Goal: Task Accomplishment & Management: Manage account settings

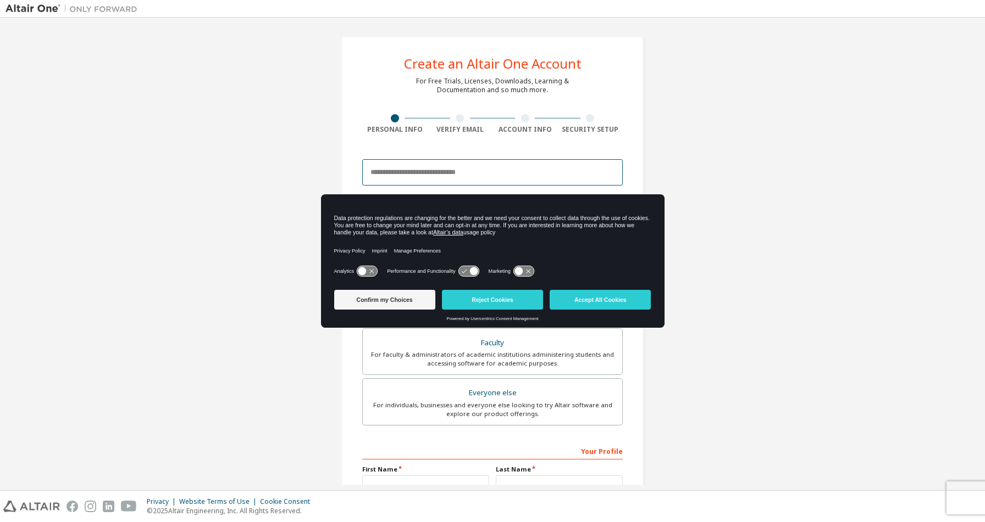
click at [558, 169] on input "email" at bounding box center [492, 172] width 260 height 26
type input "**********"
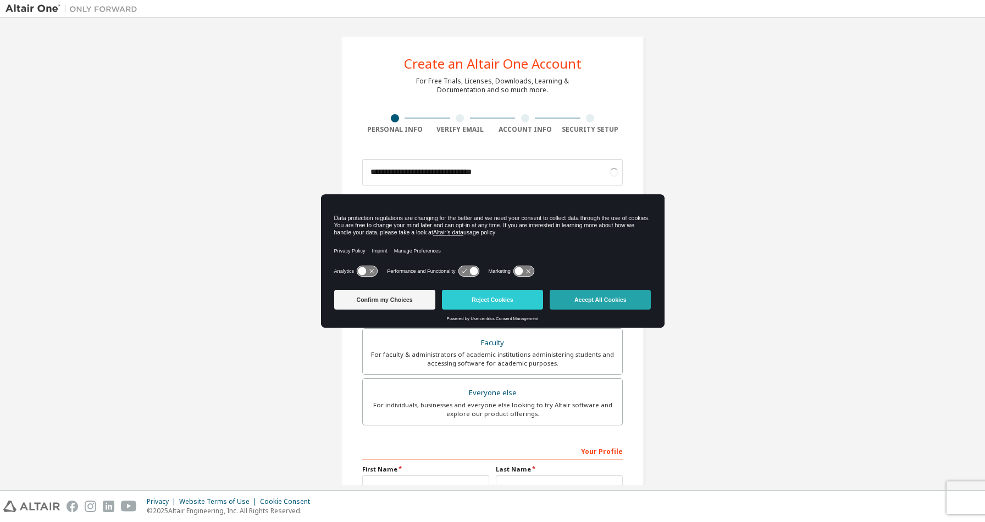
click at [612, 301] on button "Accept All Cookies" at bounding box center [599, 300] width 101 height 20
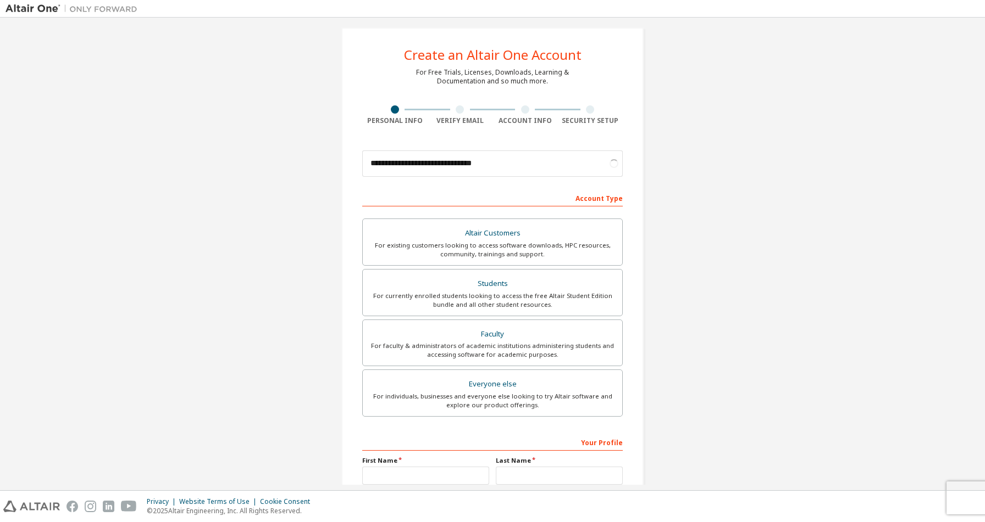
scroll to position [10, 0]
click at [551, 282] on div "Students" at bounding box center [492, 282] width 246 height 15
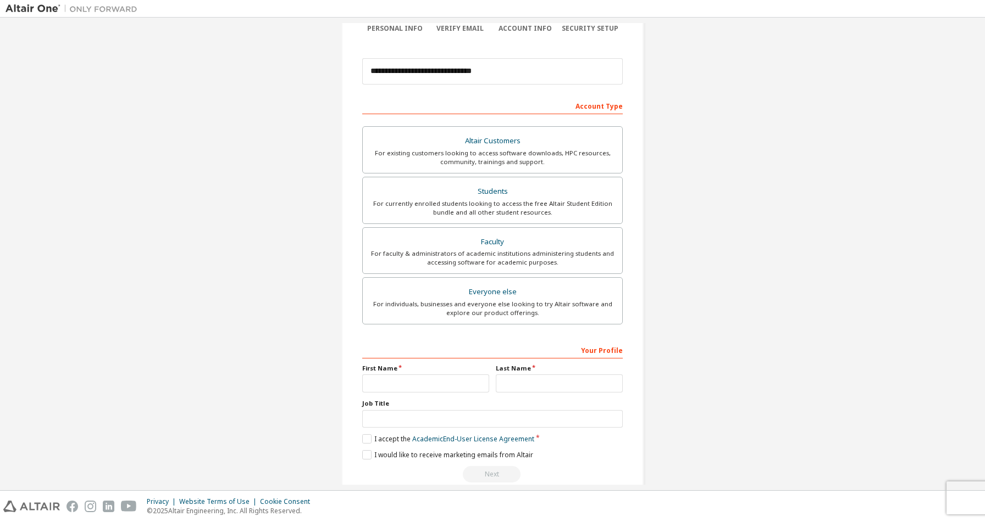
scroll to position [117, 0]
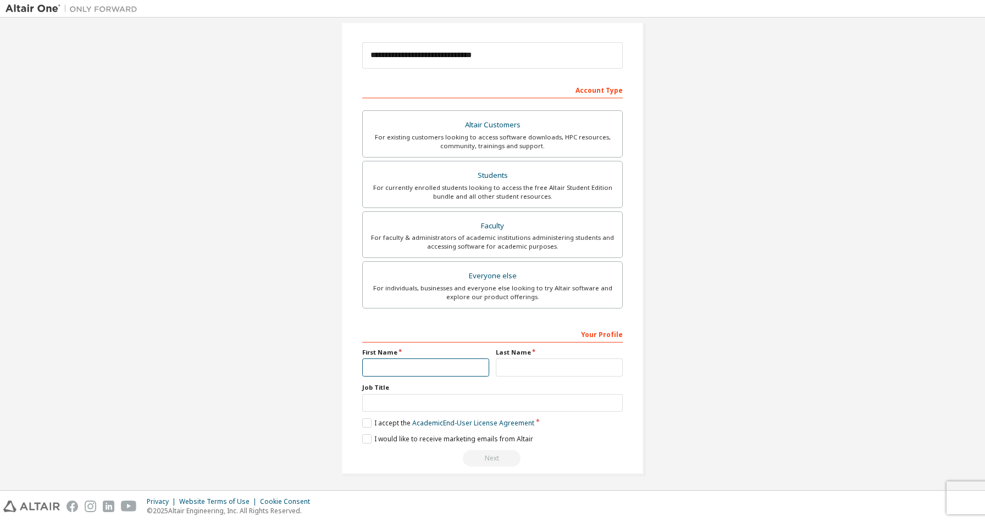
click at [464, 365] on input "text" at bounding box center [425, 368] width 127 height 18
type input "***"
click at [365, 425] on label "I accept the Academic End-User License Agreement" at bounding box center [448, 423] width 172 height 9
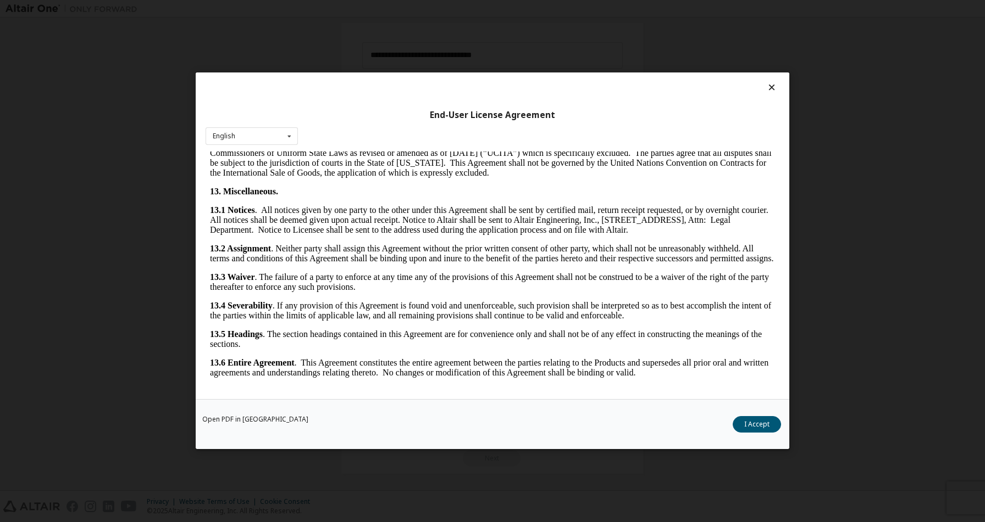
scroll to position [2378, 0]
click at [766, 424] on button "I Accept" at bounding box center [756, 425] width 48 height 16
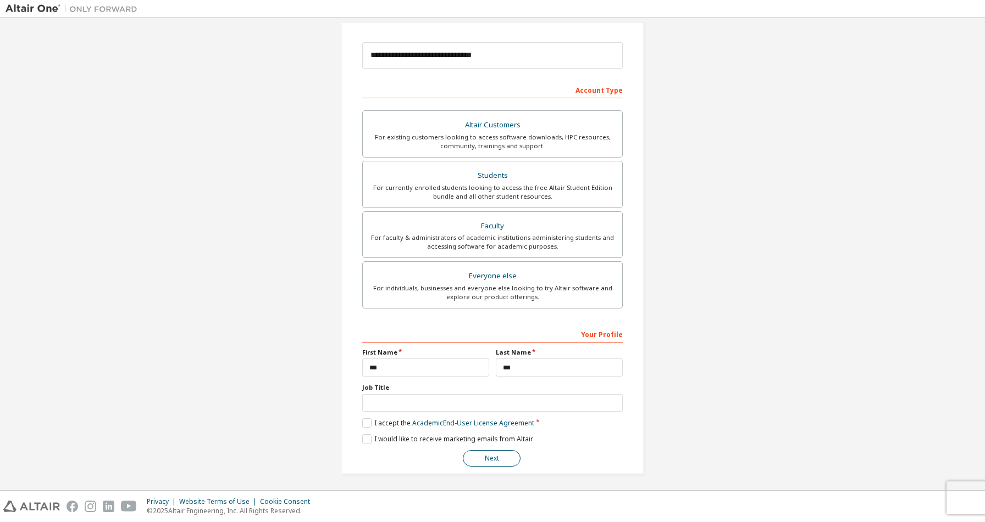
click at [488, 460] on button "Next" at bounding box center [492, 459] width 58 height 16
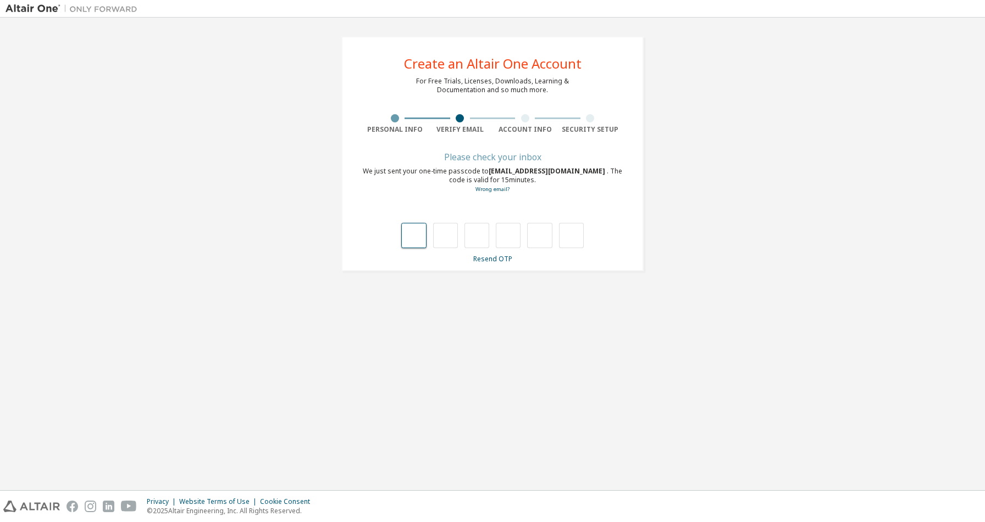
click at [417, 233] on input "text" at bounding box center [413, 235] width 25 height 25
type input "*"
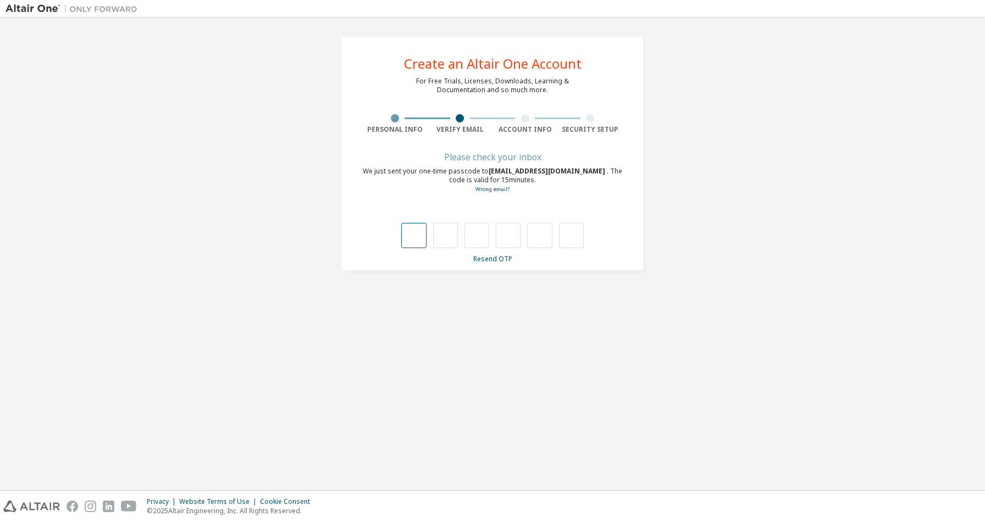
type input "*"
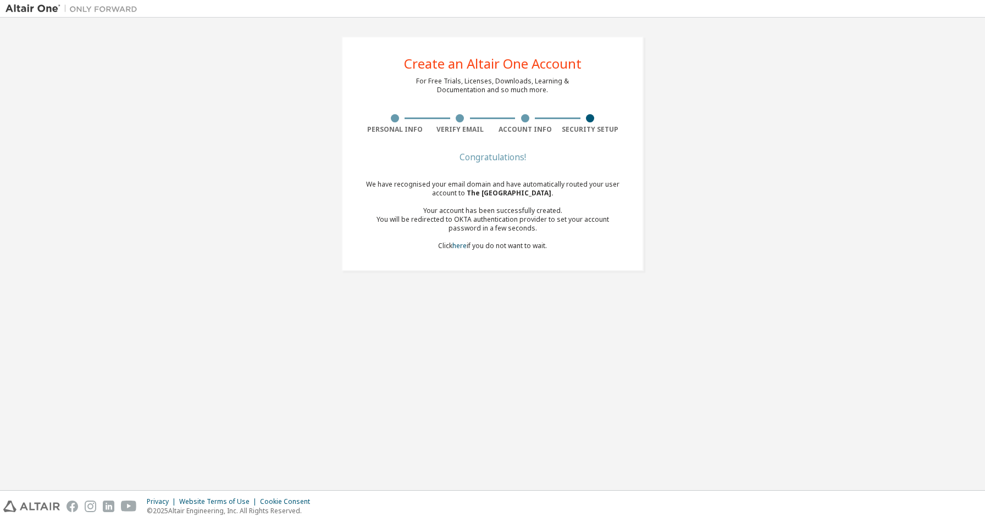
click at [699, 200] on div "Create an Altair One Account For Free Trials, Licenses, Downloads, Learning & D…" at bounding box center [492, 154] width 974 height 262
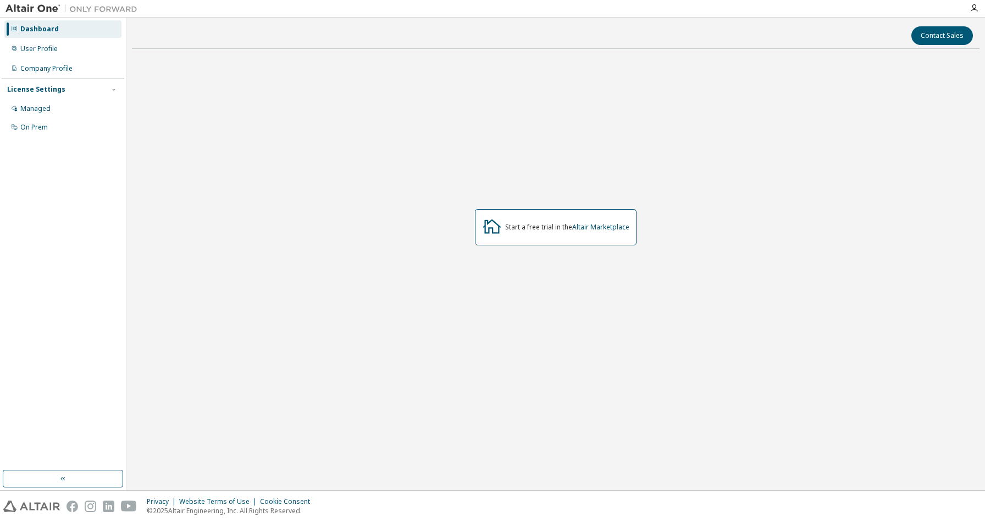
click at [492, 232] on icon at bounding box center [492, 226] width 20 height 20
click at [51, 55] on div "User Profile" at bounding box center [62, 49] width 117 height 18
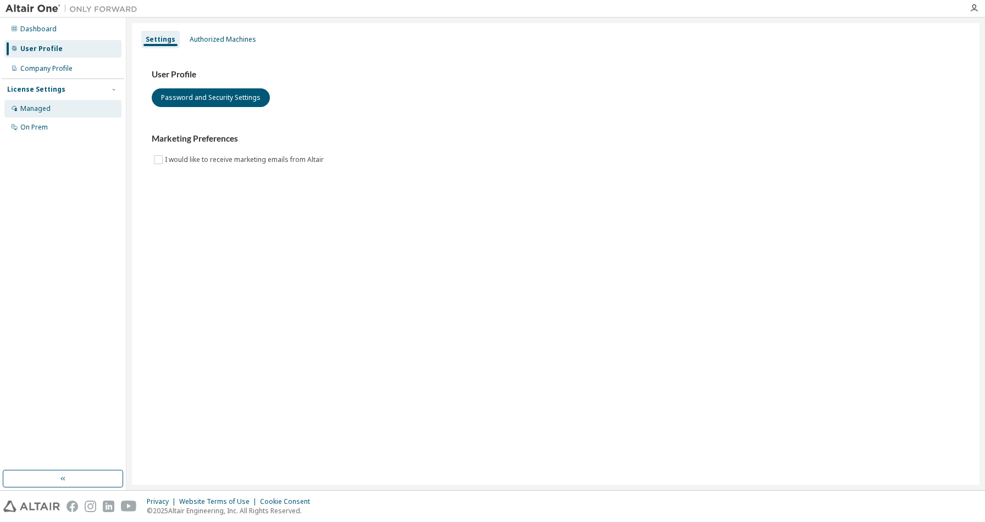
click at [49, 112] on div "Managed" at bounding box center [35, 108] width 30 height 9
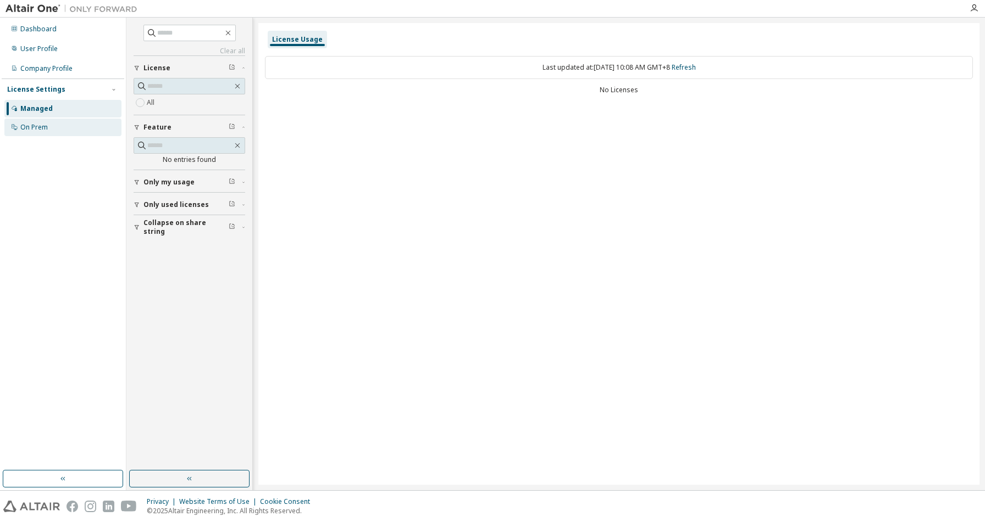
click at [48, 127] on div "On Prem" at bounding box center [62, 128] width 117 height 18
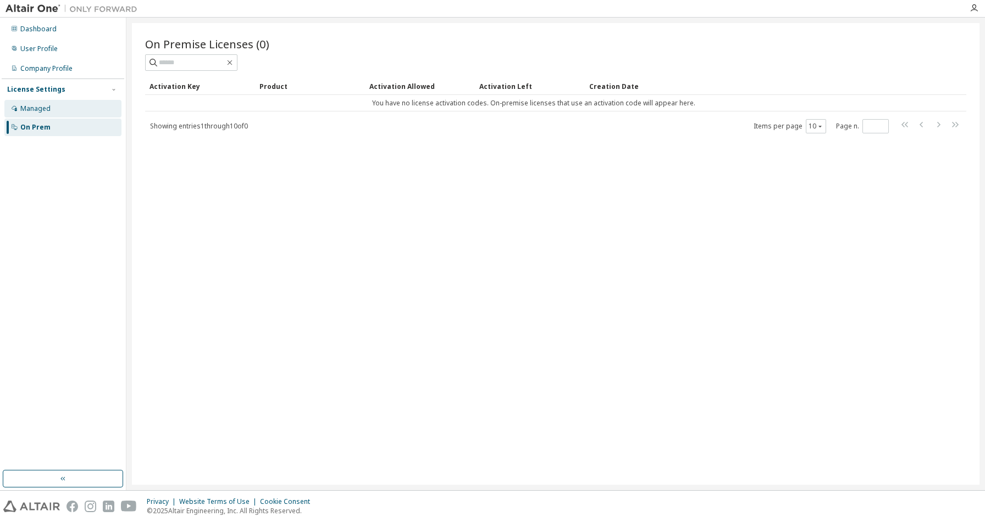
click at [49, 104] on div "Managed" at bounding box center [62, 109] width 117 height 18
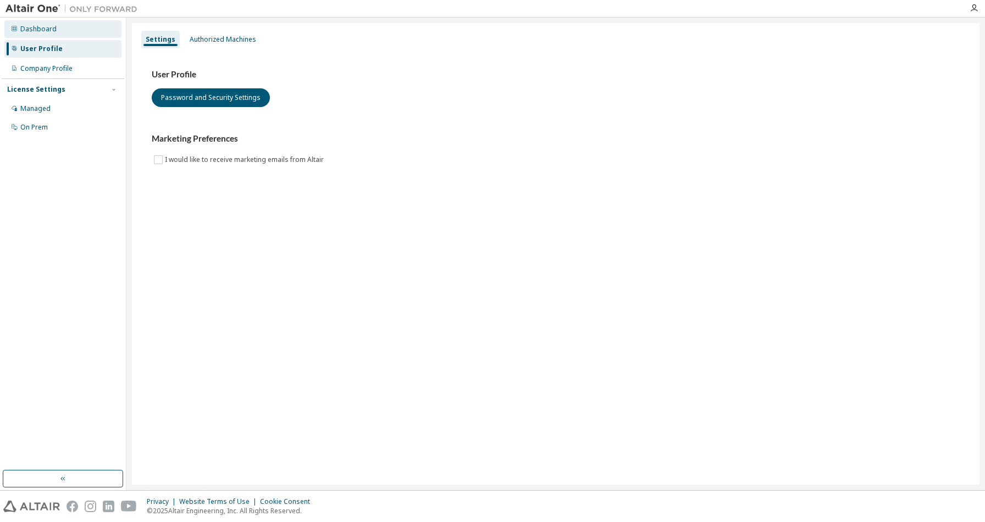
click at [52, 32] on div "Dashboard" at bounding box center [38, 29] width 36 height 9
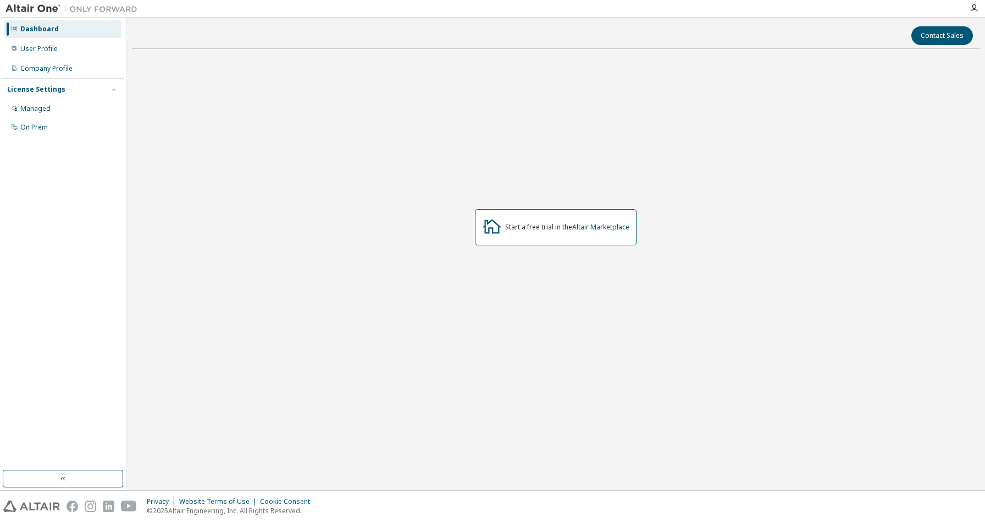
click at [491, 227] on icon at bounding box center [492, 226] width 18 height 14
click at [601, 224] on link "Altair Marketplace" at bounding box center [600, 227] width 57 height 9
click at [603, 230] on link "Altair Marketplace" at bounding box center [600, 227] width 57 height 9
